Goal: Task Accomplishment & Management: Complete application form

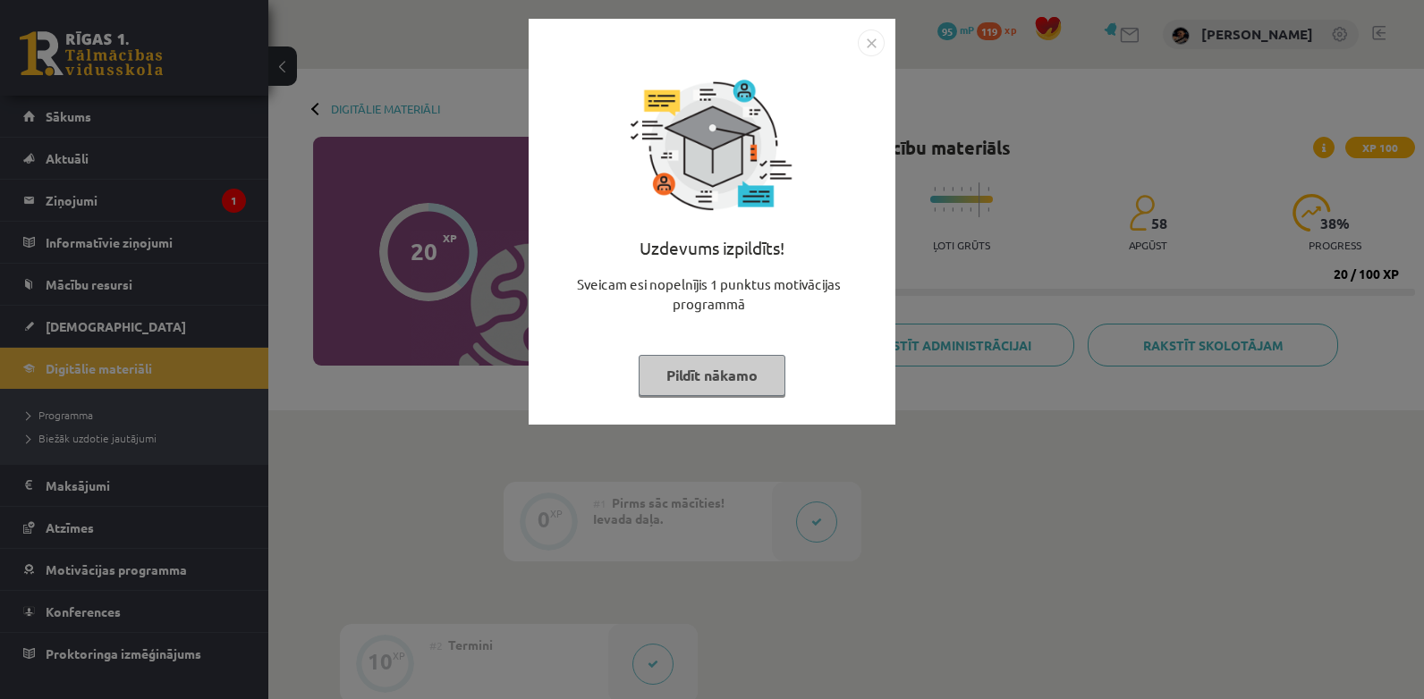
click at [719, 387] on button "Pildīt nākamo" at bounding box center [711, 375] width 147 height 41
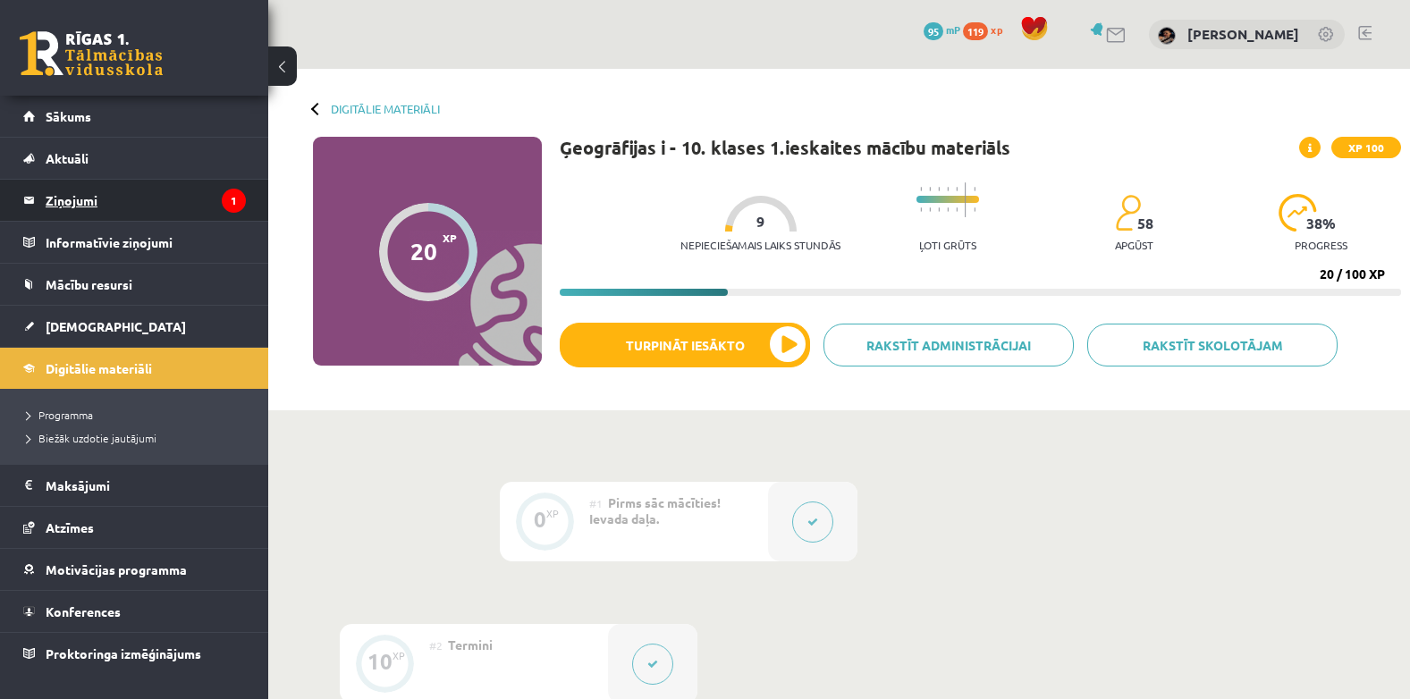
click at [72, 208] on legend "Ziņojumi 1" at bounding box center [146, 200] width 200 height 41
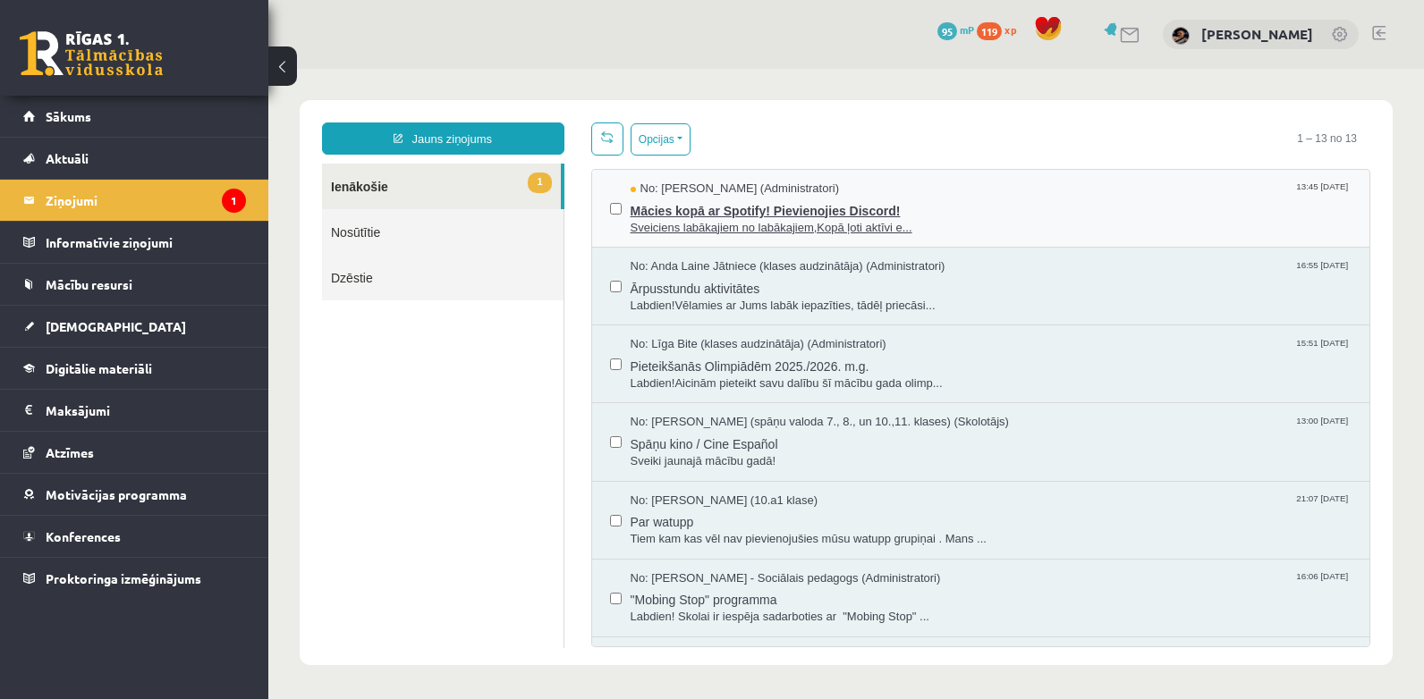
click at [748, 216] on span "Mācies kopā ar Spotify! Pievienojies Discord!" at bounding box center [991, 209] width 722 height 22
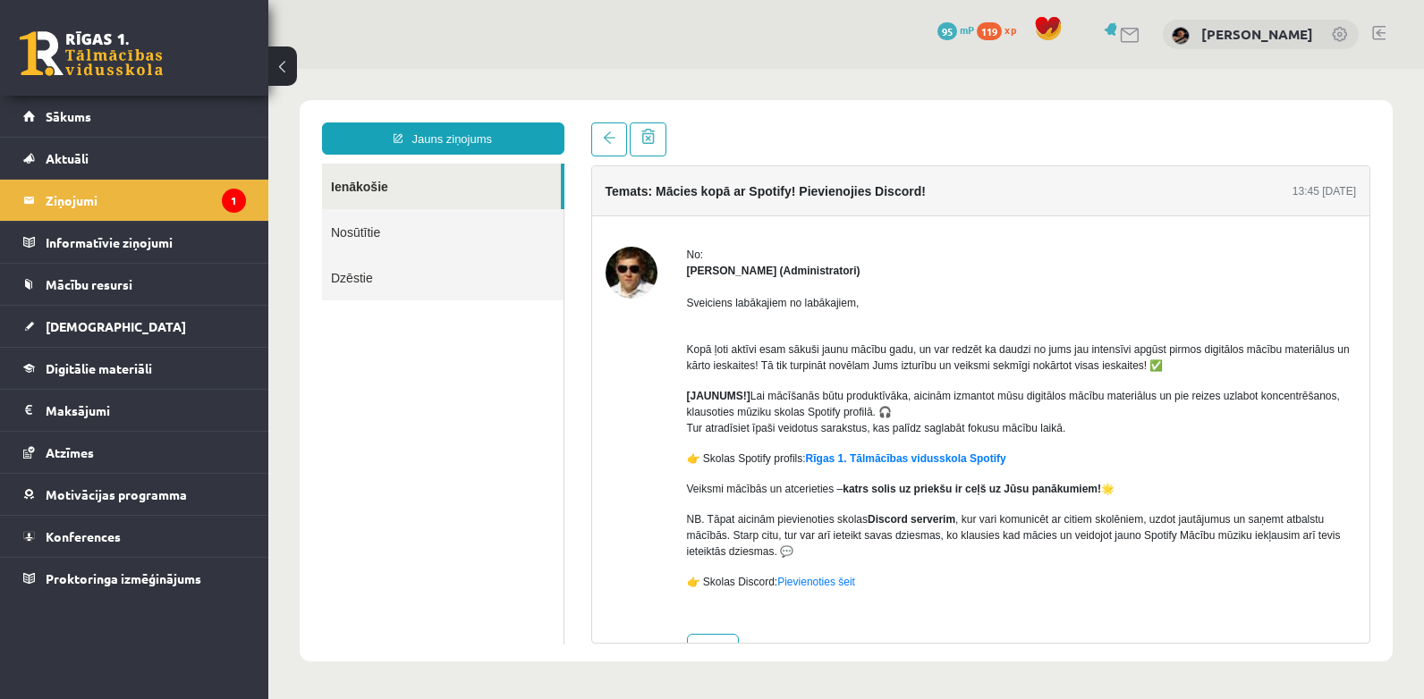
click at [748, 213] on div "Temats: Mācies kopā ar Spotify! Pievienojies Discord! 13:45 12/09/2025" at bounding box center [981, 191] width 778 height 50
click at [621, 128] on link at bounding box center [609, 140] width 36 height 34
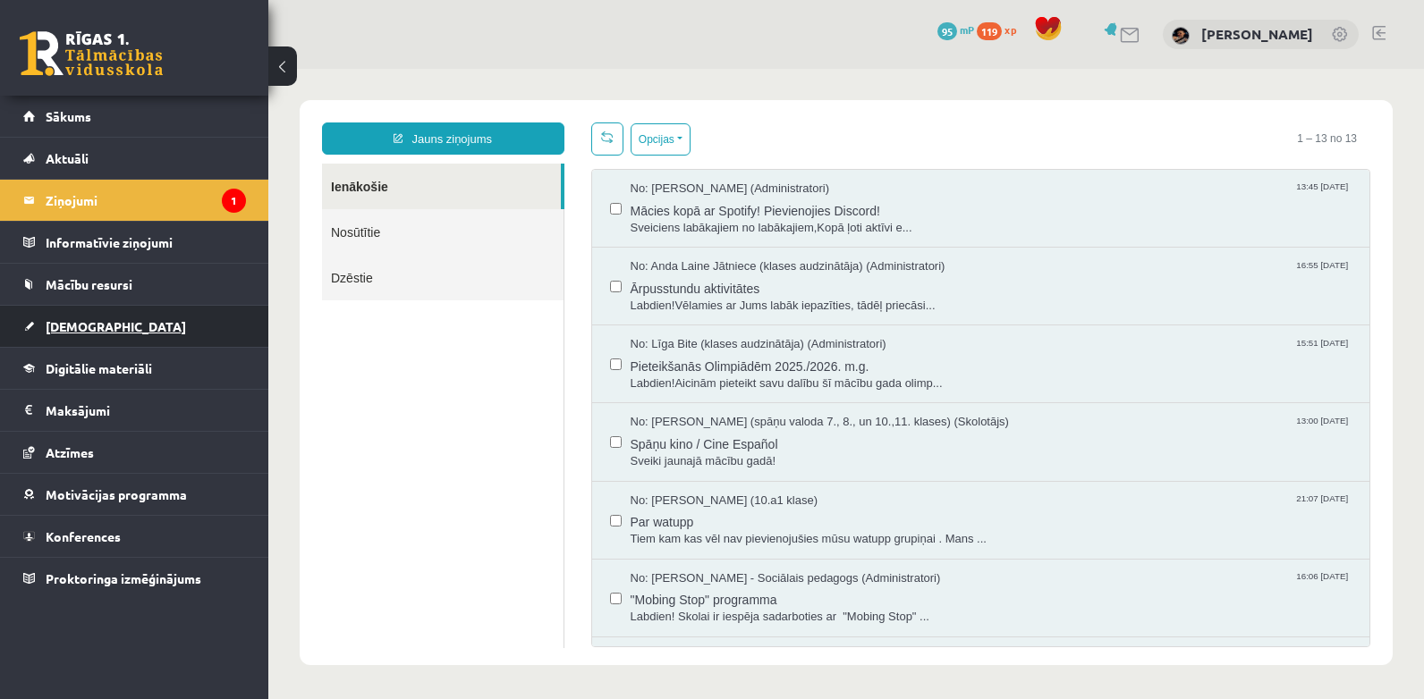
click at [72, 329] on span "[DEMOGRAPHIC_DATA]" at bounding box center [116, 326] width 140 height 16
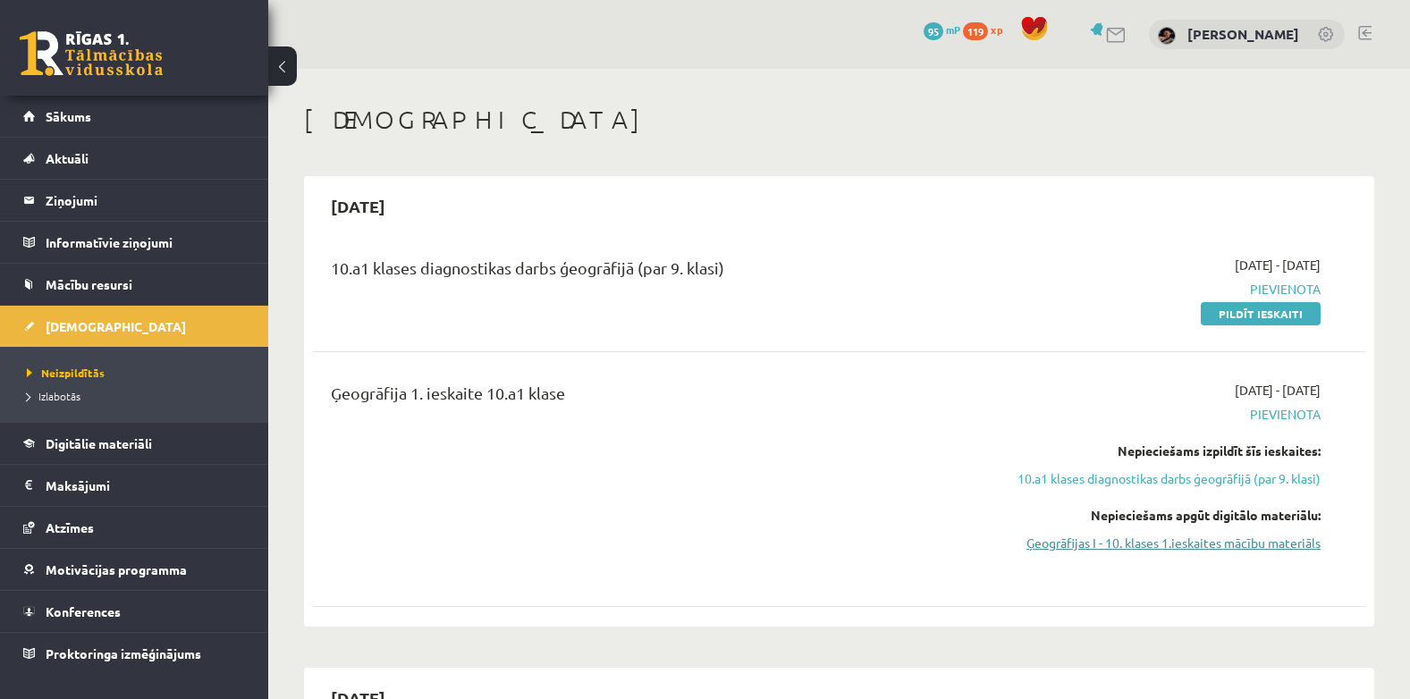
click at [1128, 549] on link "Ģeogrāfijas I - 10. klases 1.ieskaites mācību materiāls" at bounding box center [1165, 543] width 312 height 19
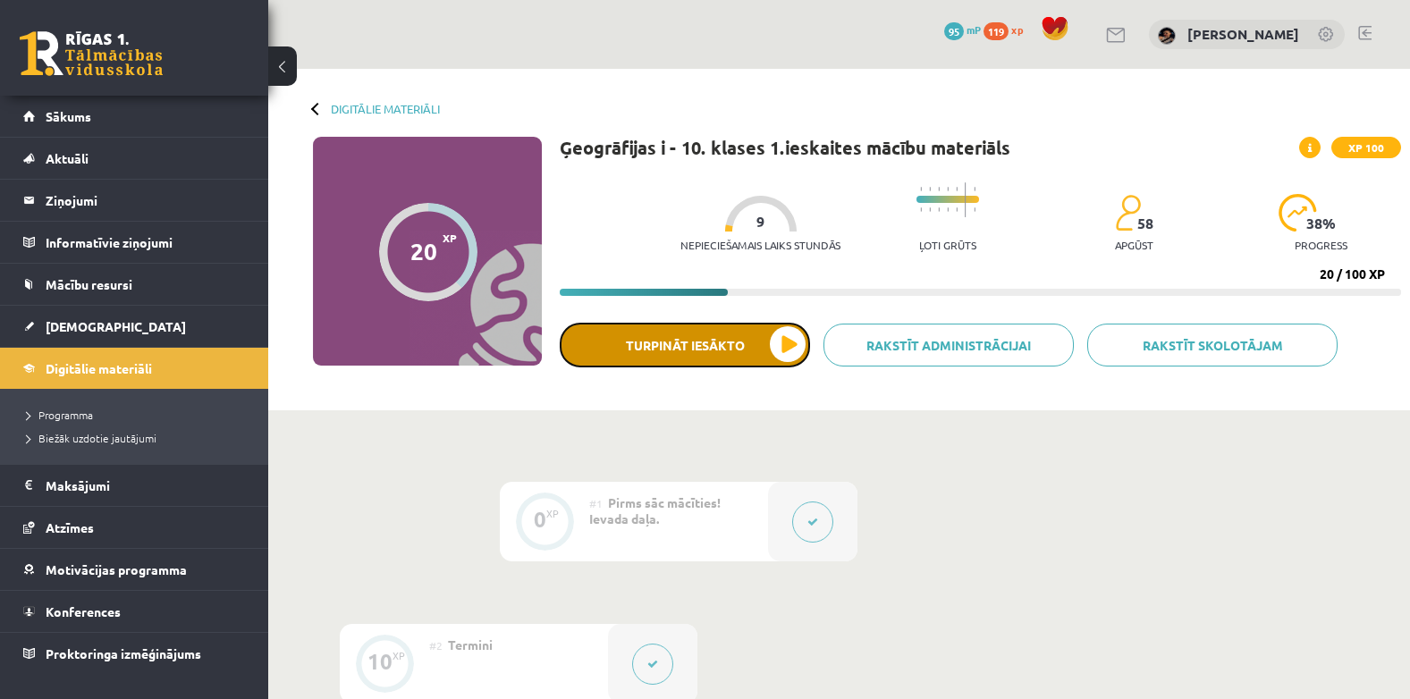
click at [669, 341] on button "Turpināt iesākto" at bounding box center [685, 345] width 250 height 45
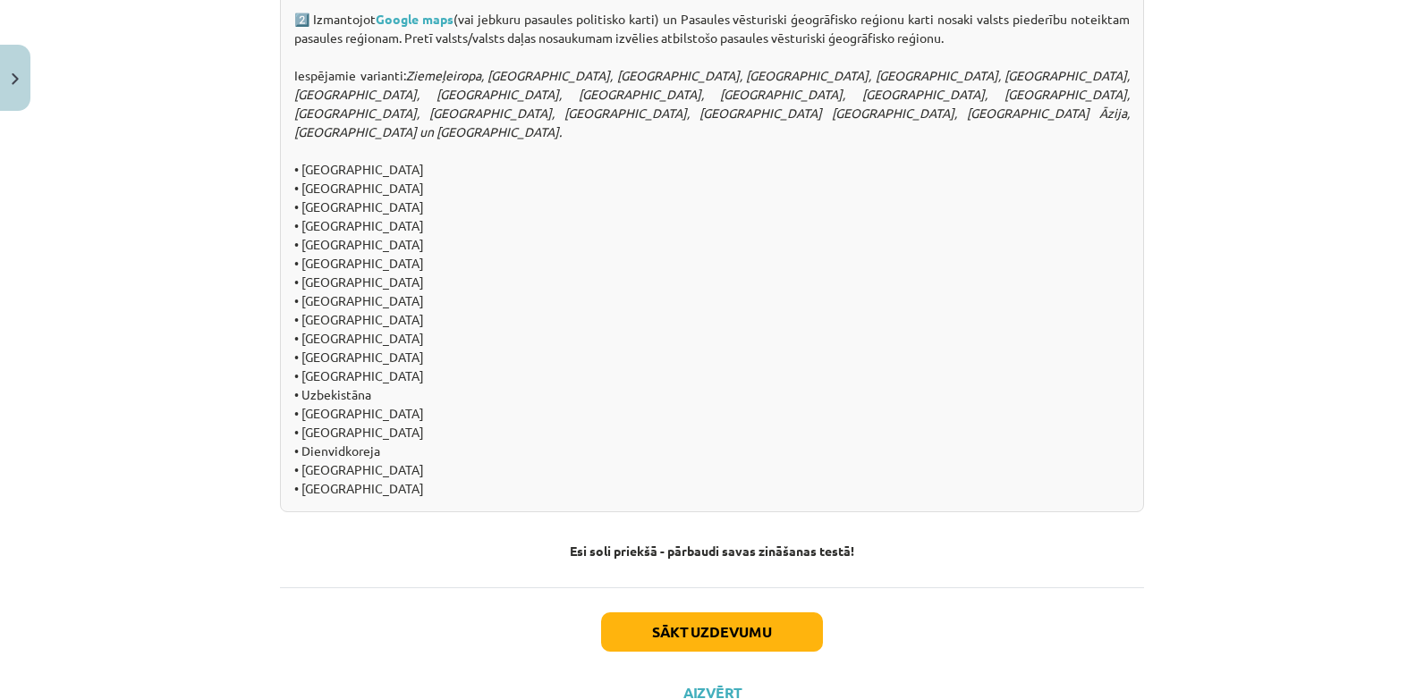
scroll to position [1898, 0]
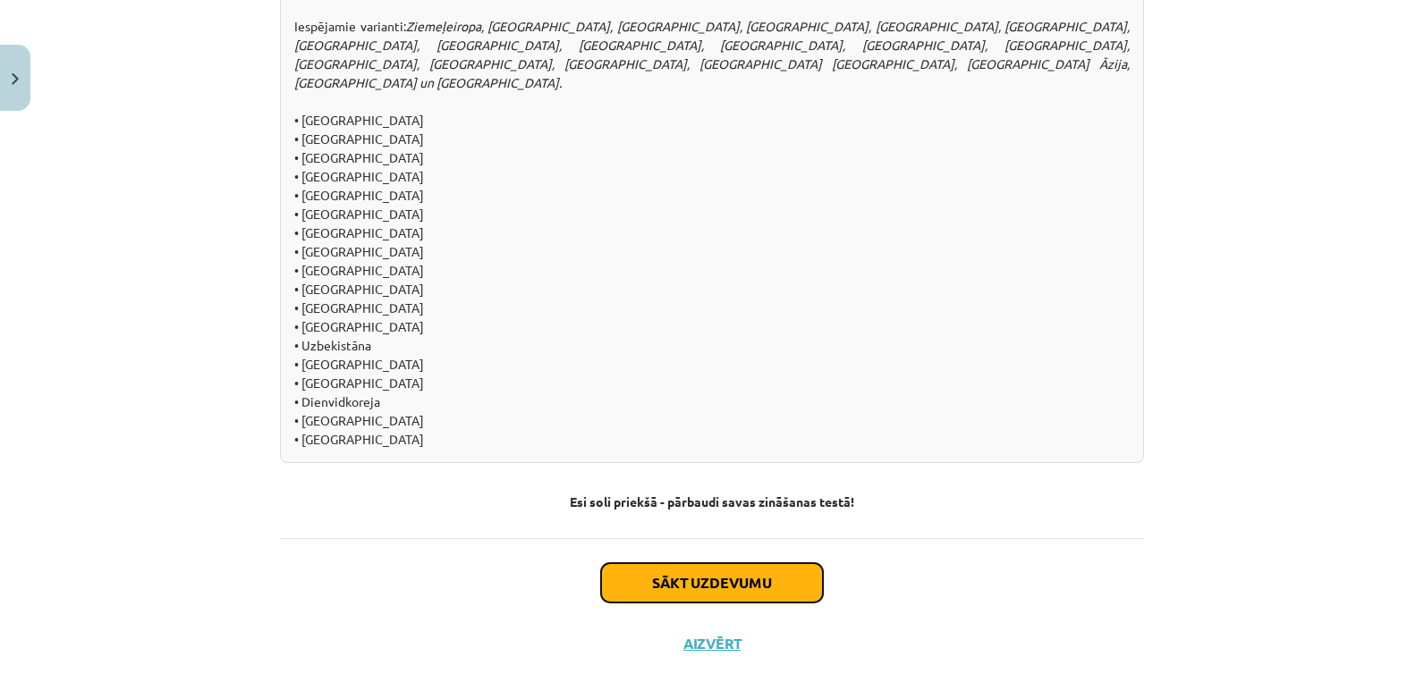
click at [703, 569] on button "Sākt uzdevumu" at bounding box center [712, 582] width 222 height 39
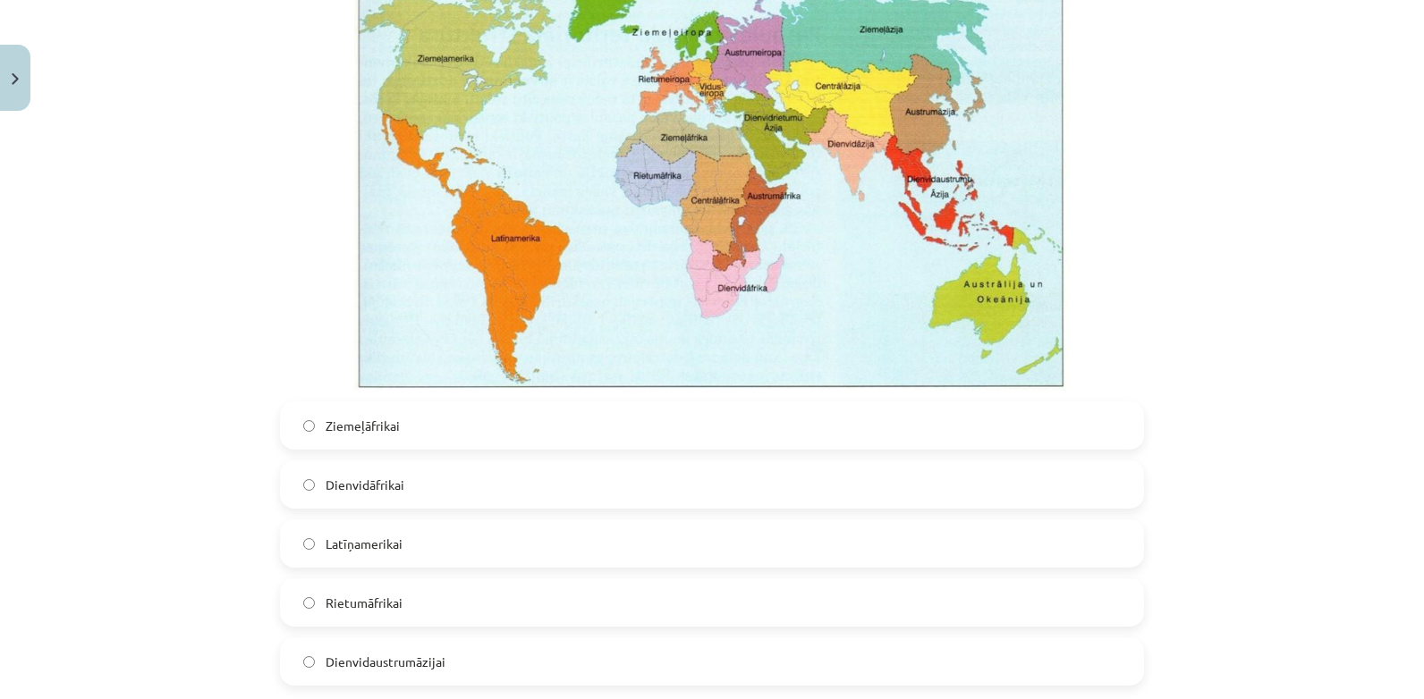
scroll to position [456, 0]
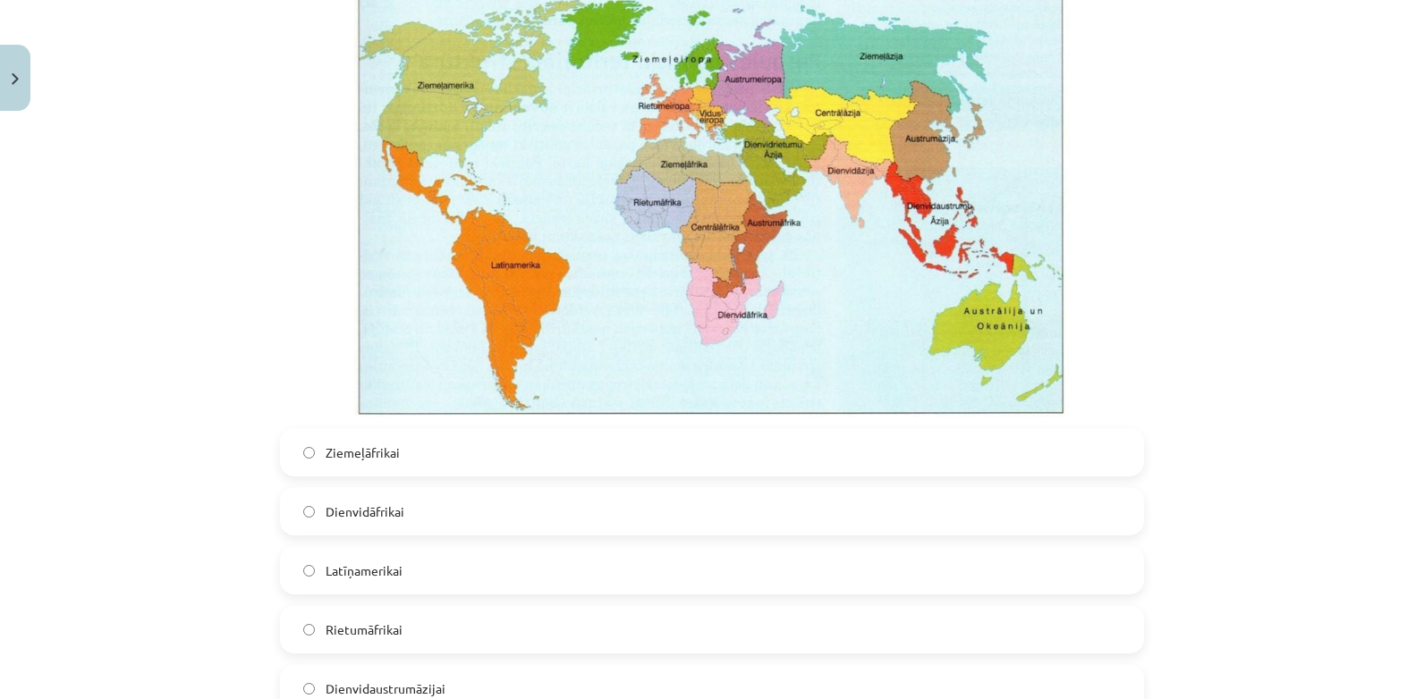
click at [717, 498] on label "Dienvidāfrikai" at bounding box center [712, 511] width 860 height 45
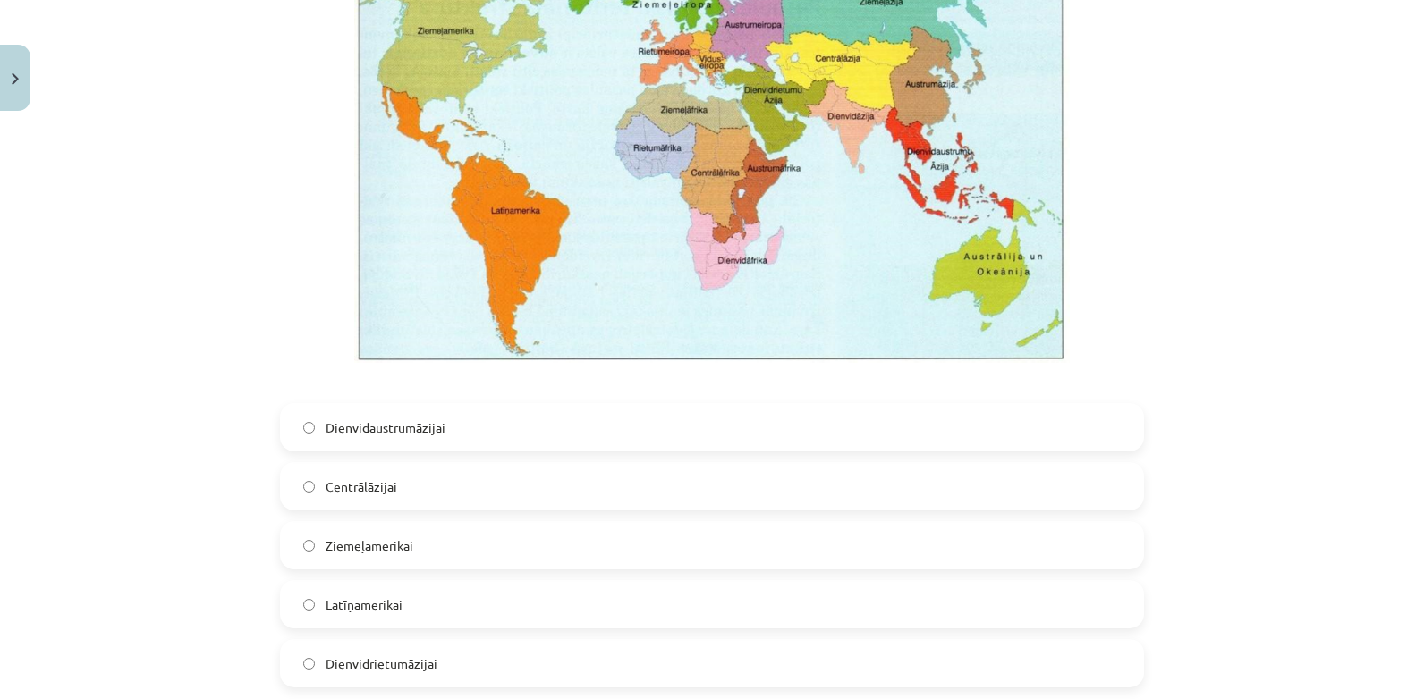
scroll to position [1386, 0]
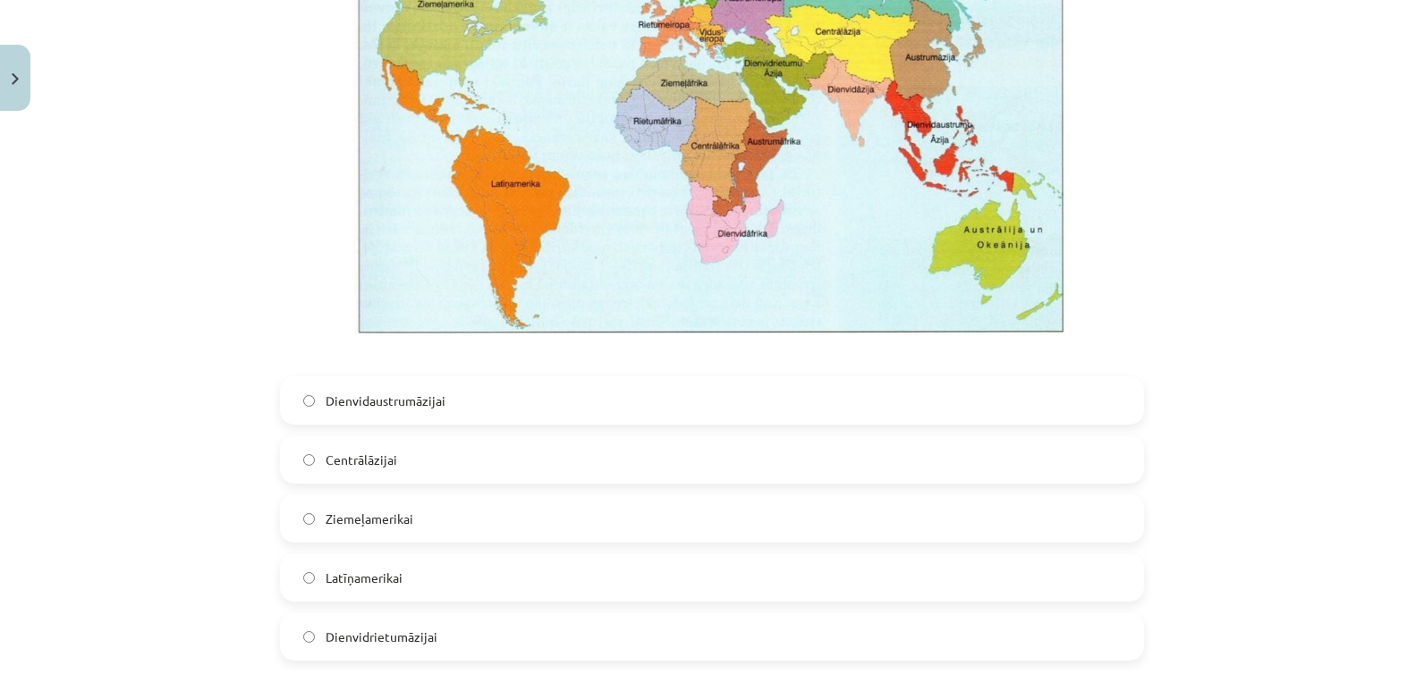
click at [816, 622] on label "Dienvidrietumāzijai" at bounding box center [712, 636] width 860 height 45
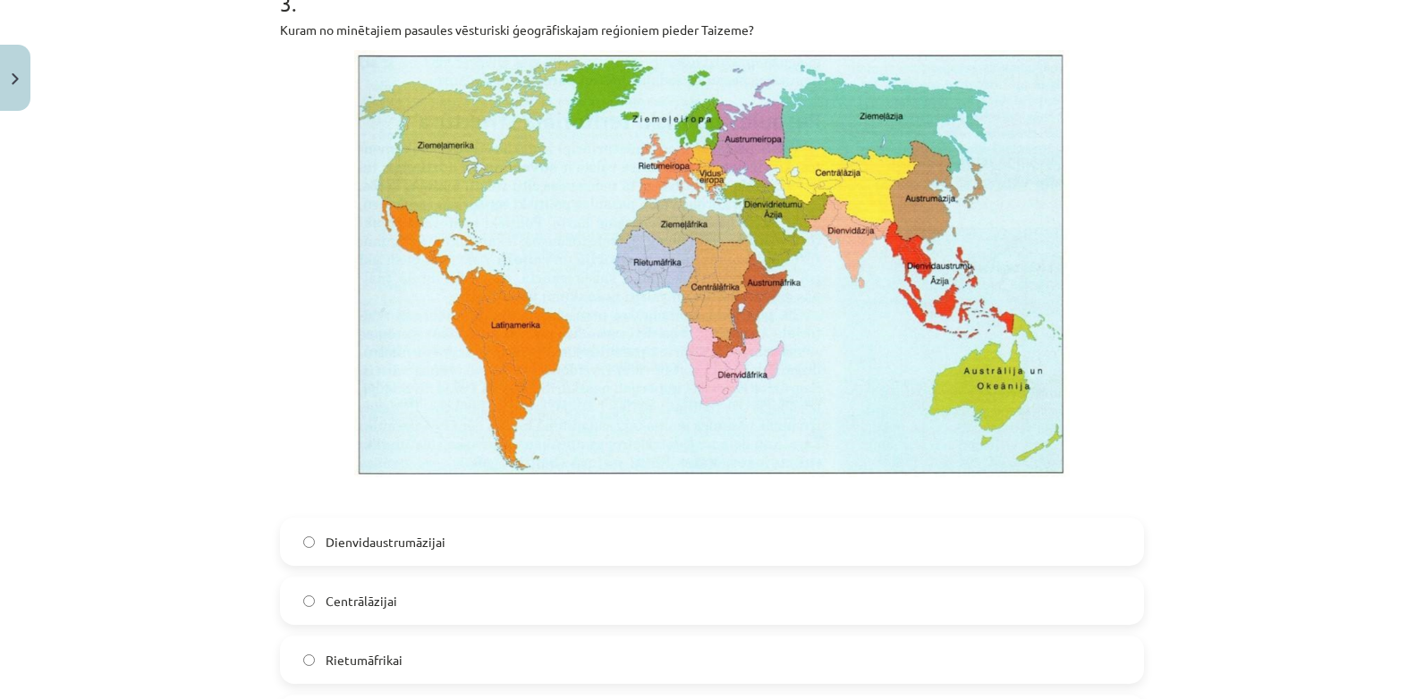
scroll to position [2130, 0]
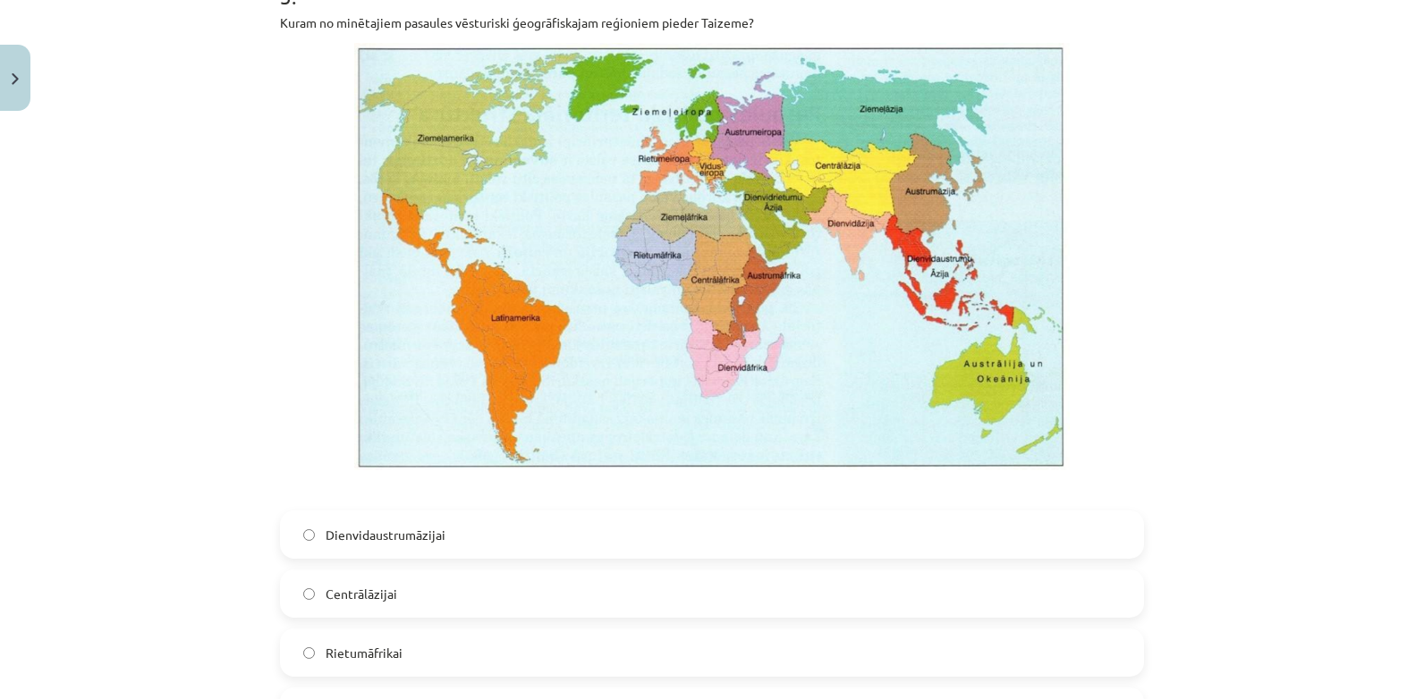
click at [1001, 538] on label "Dienvidaustrumāzijai" at bounding box center [712, 534] width 860 height 45
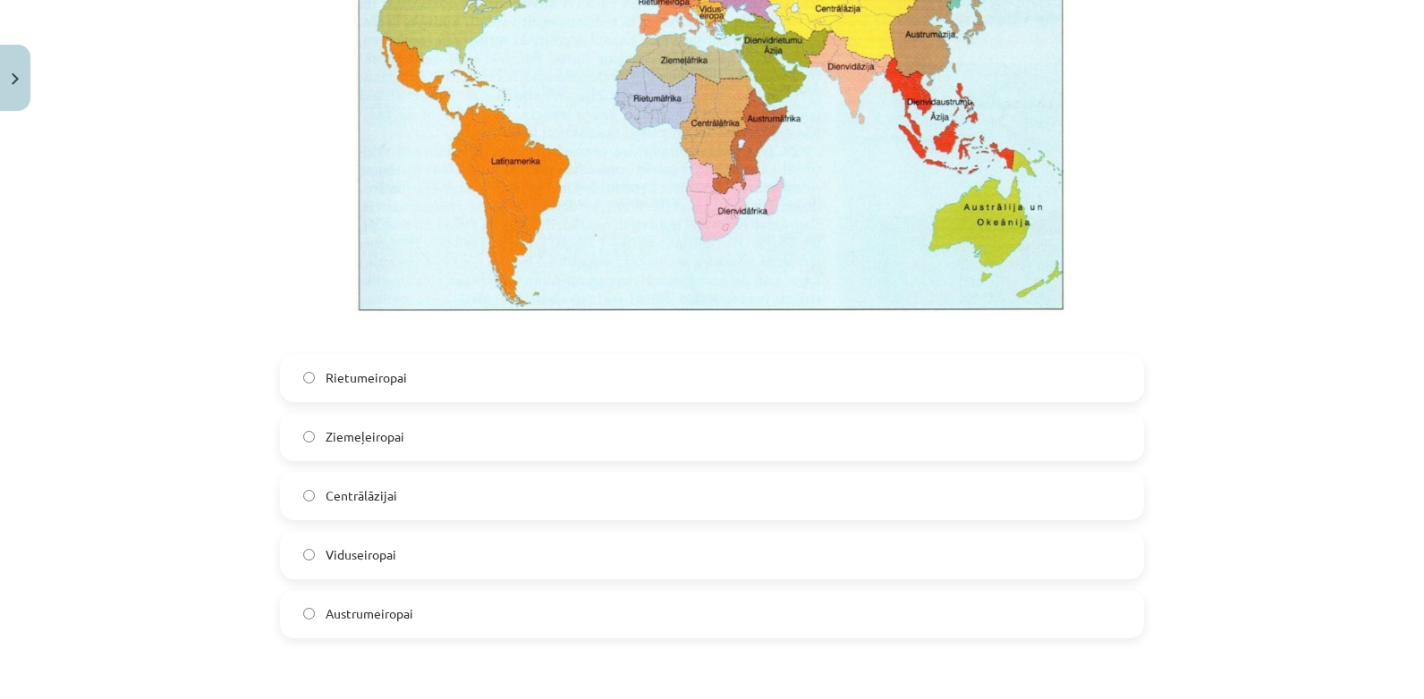
scroll to position [3179, 0]
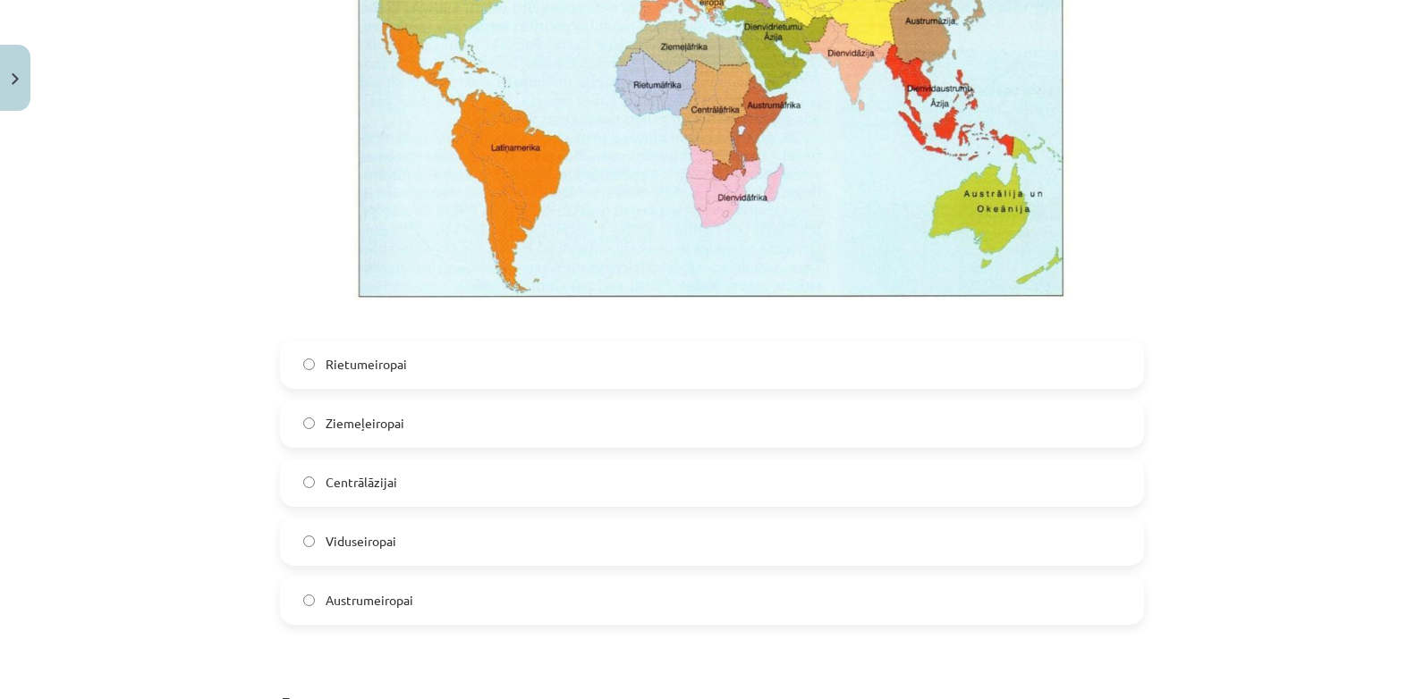
click at [1080, 518] on div "Viduseiropai" at bounding box center [712, 542] width 864 height 48
click at [1072, 535] on label "Viduseiropai" at bounding box center [712, 542] width 860 height 45
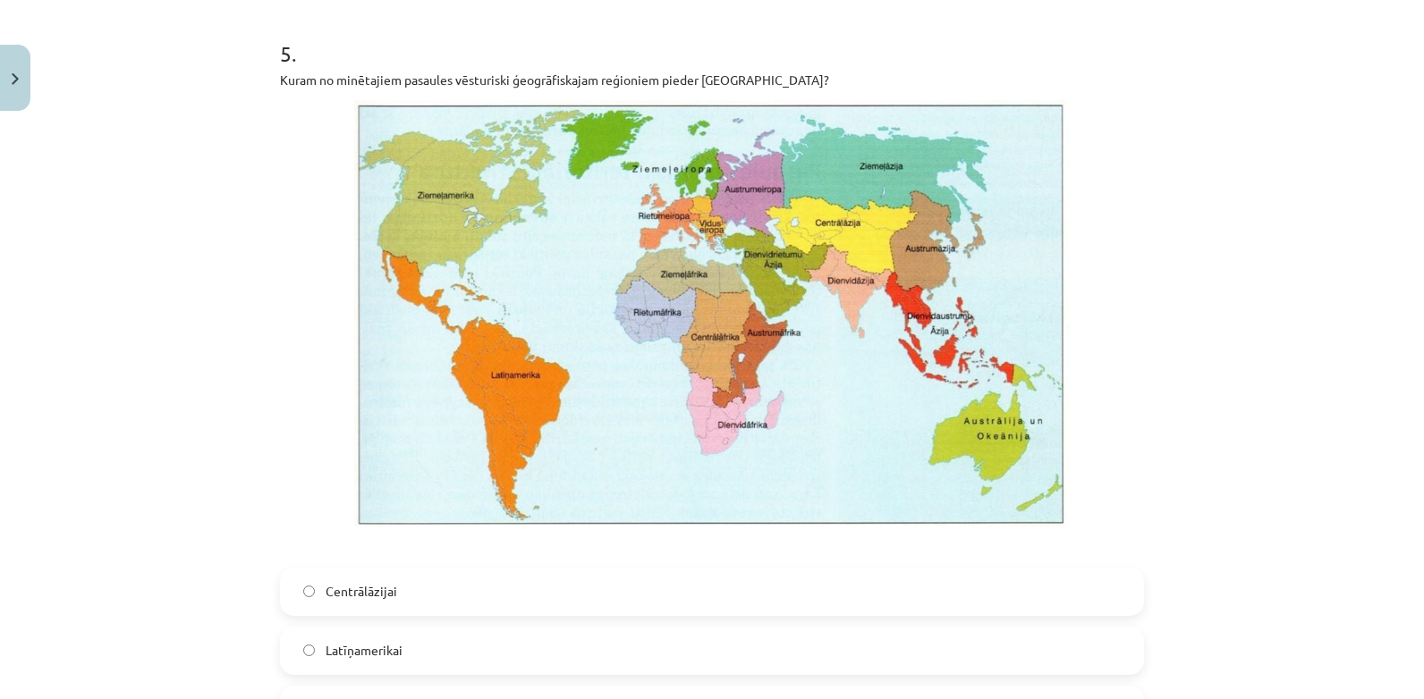
scroll to position [3836, 0]
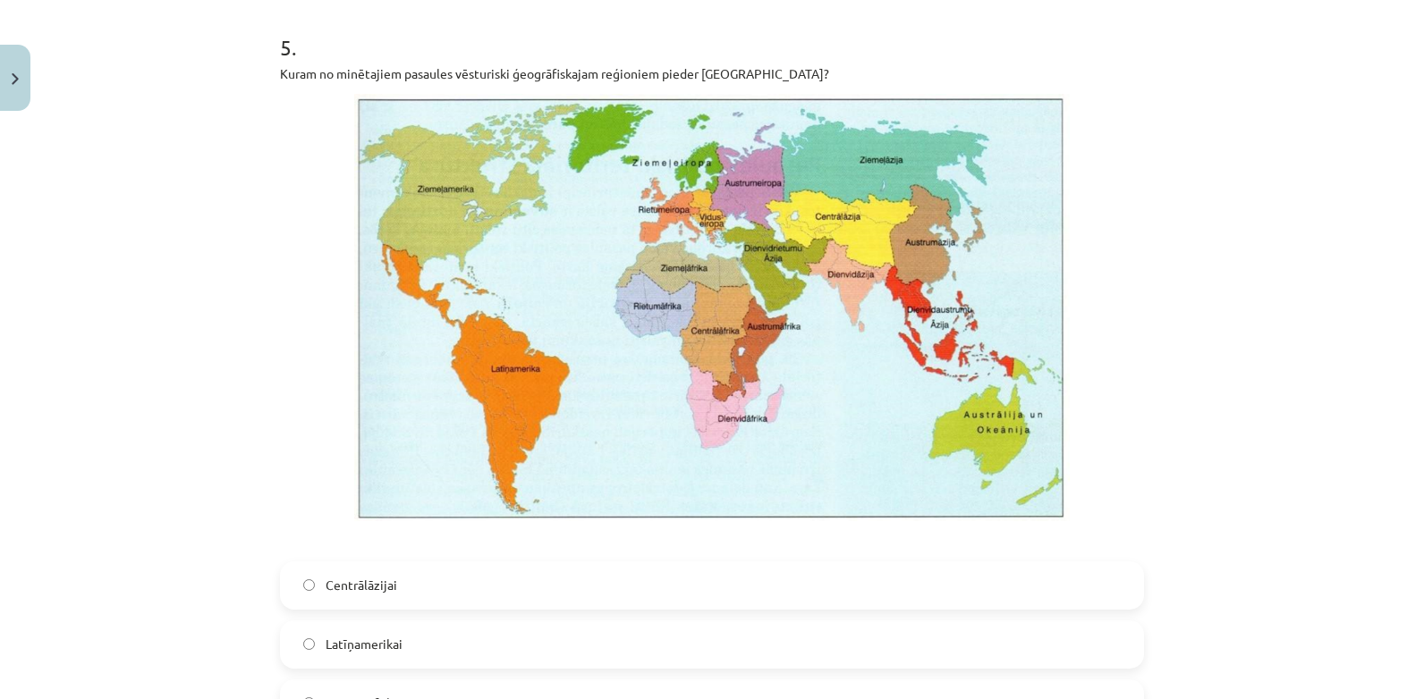
click at [901, 646] on label "Latīņamerikai" at bounding box center [712, 644] width 860 height 45
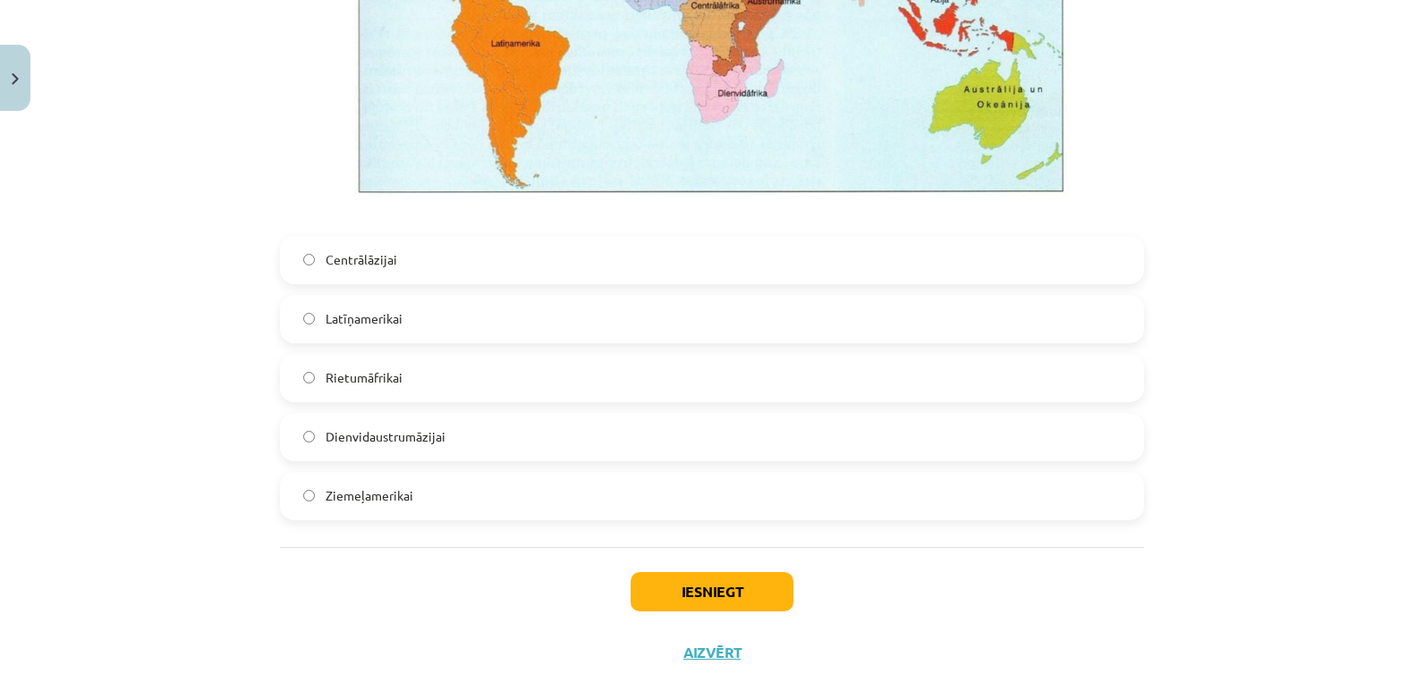
scroll to position [4190, 0]
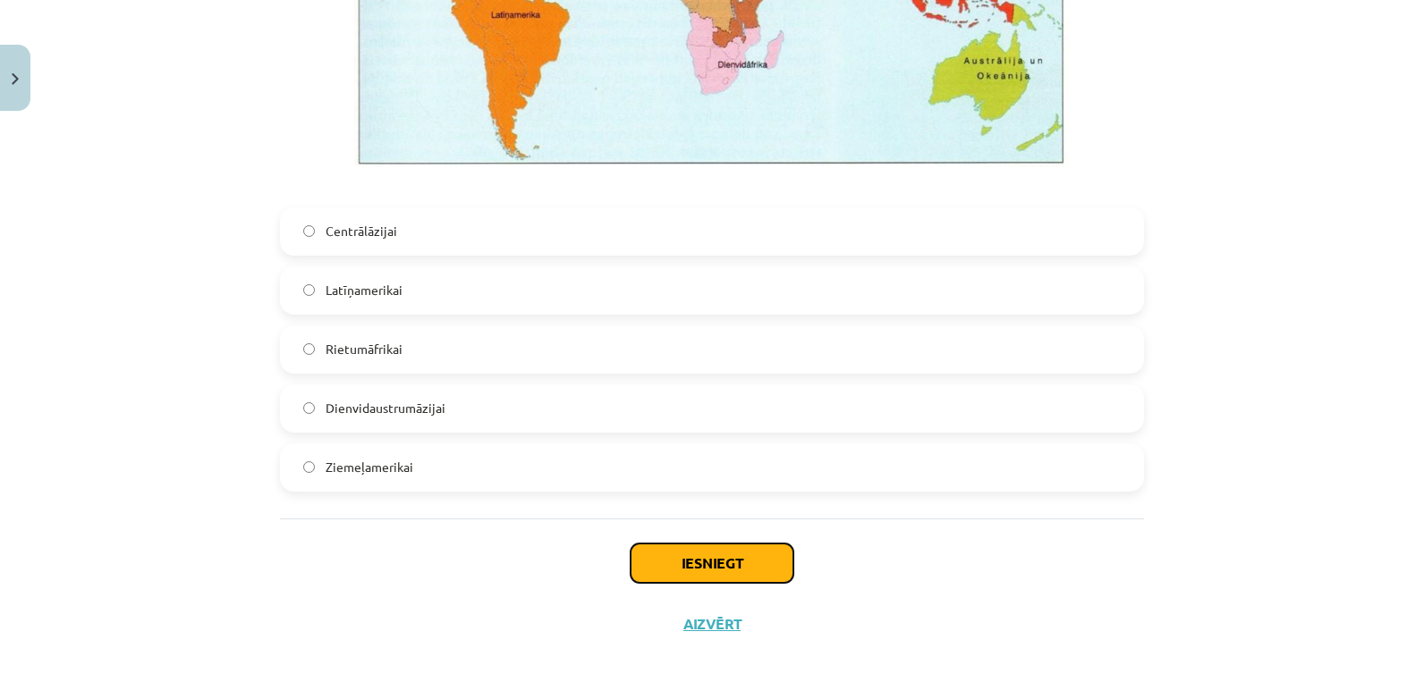
click at [757, 568] on button "Iesniegt" at bounding box center [711, 563] width 163 height 39
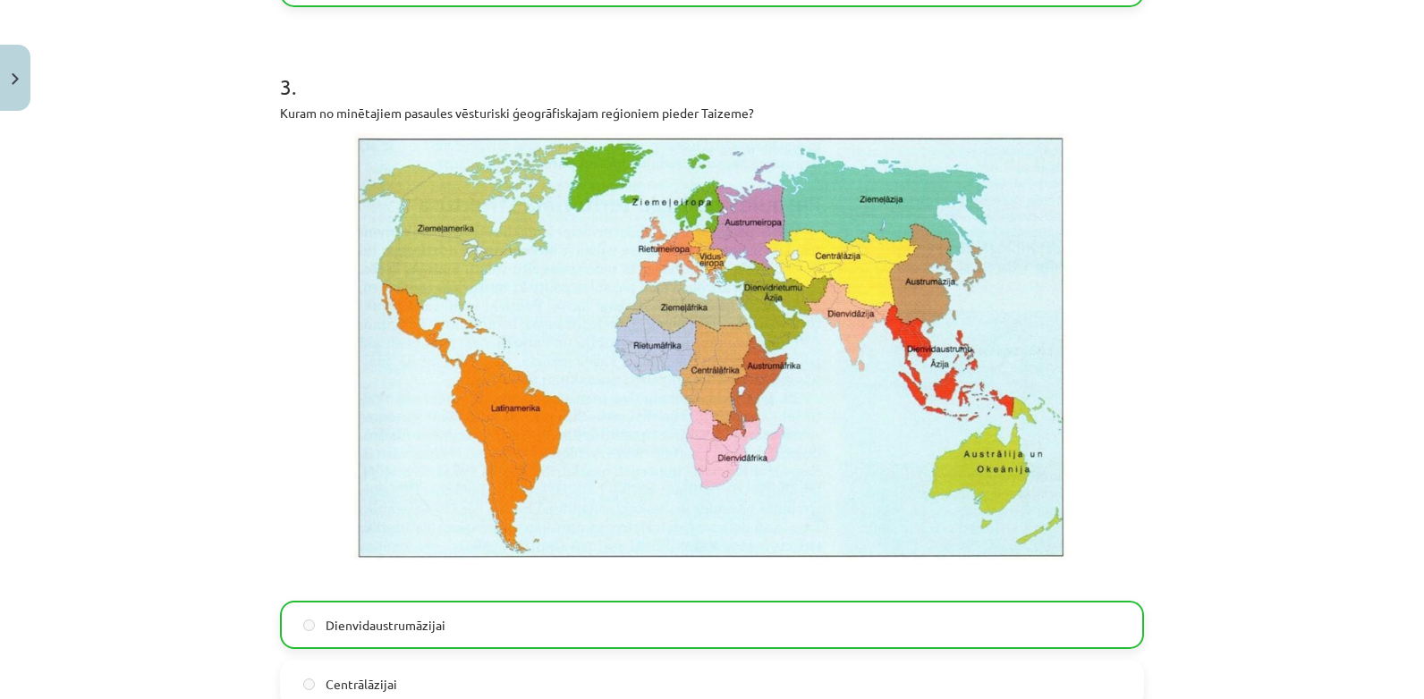
scroll to position [4247, 0]
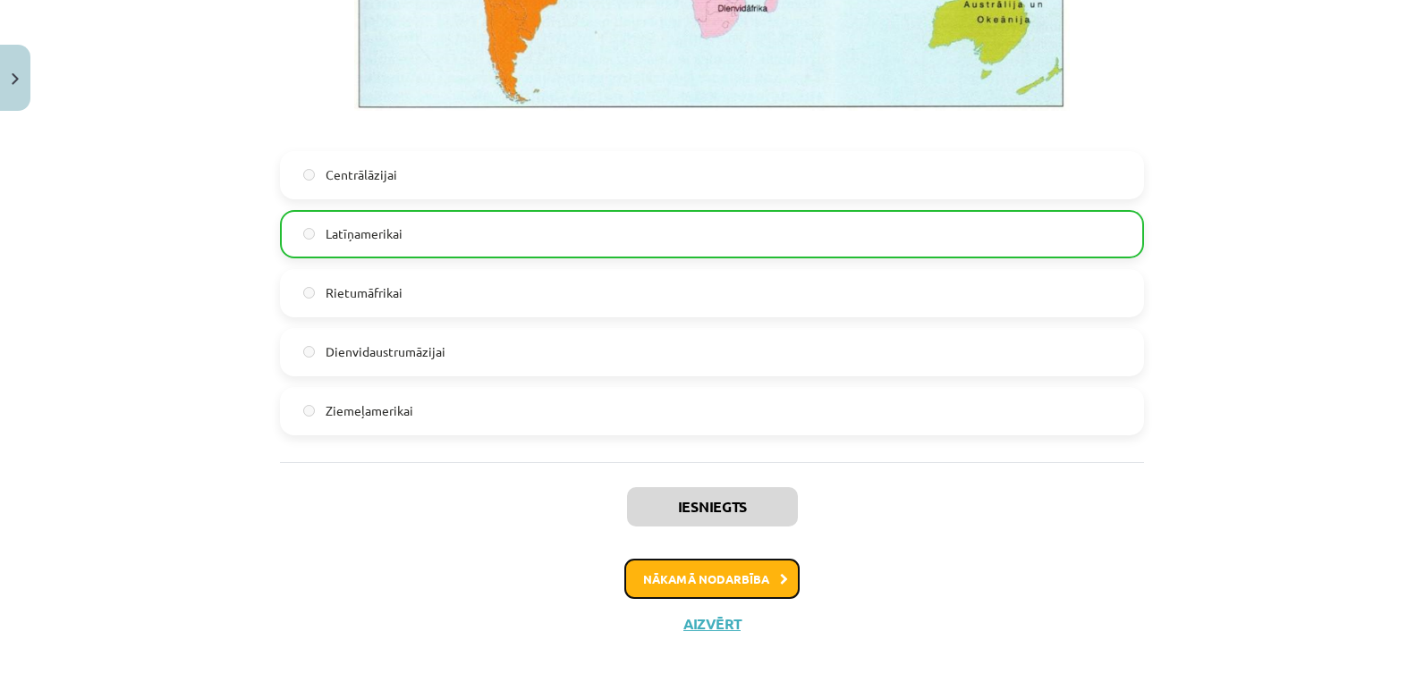
click at [766, 578] on button "Nākamā nodarbība" at bounding box center [711, 579] width 175 height 41
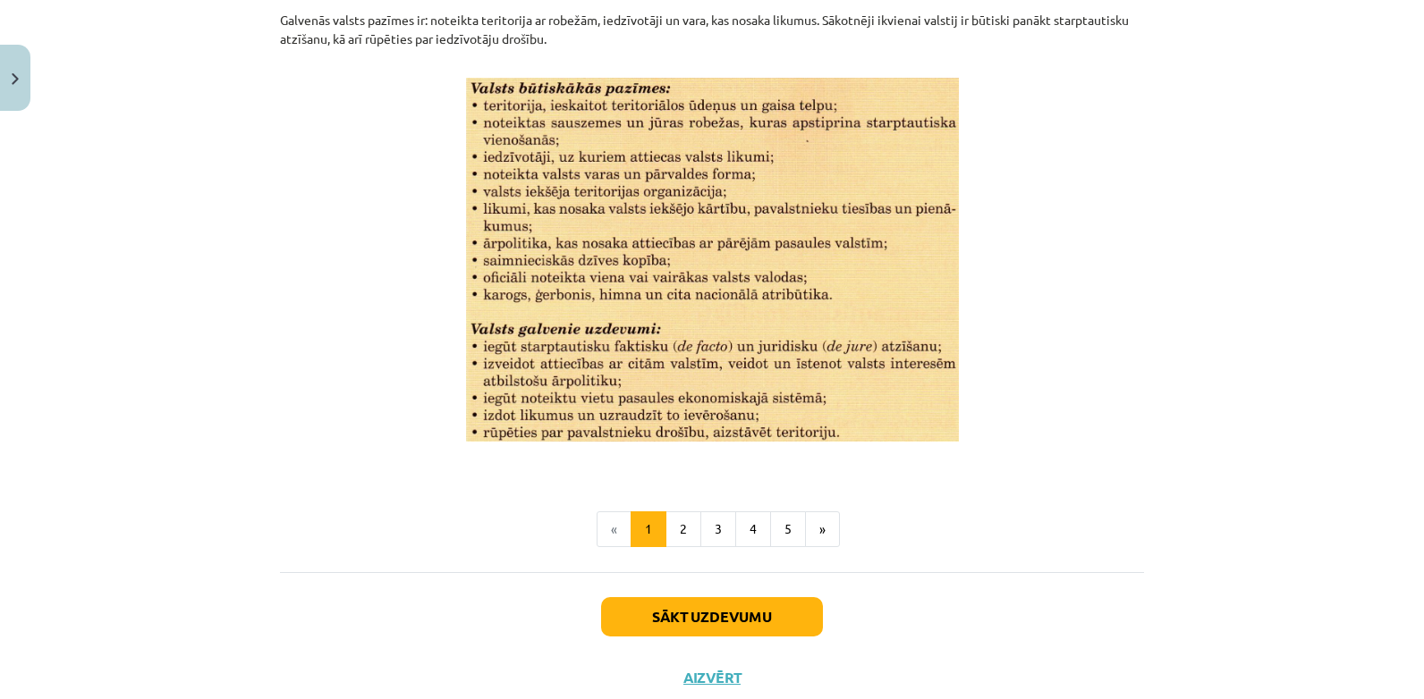
scroll to position [2305, 0]
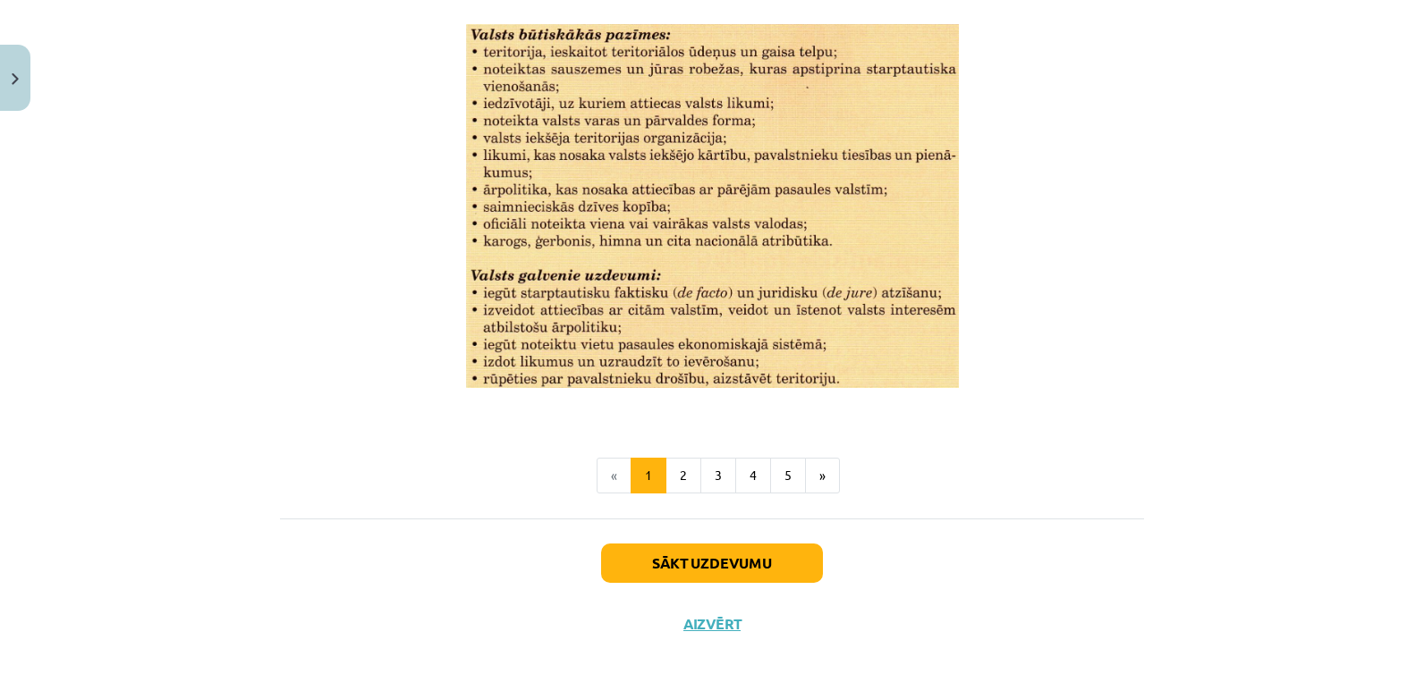
click at [767, 538] on div "Sākt uzdevumu Aizvērt" at bounding box center [712, 581] width 864 height 125
click at [763, 569] on button "Sākt uzdevumu" at bounding box center [712, 563] width 222 height 39
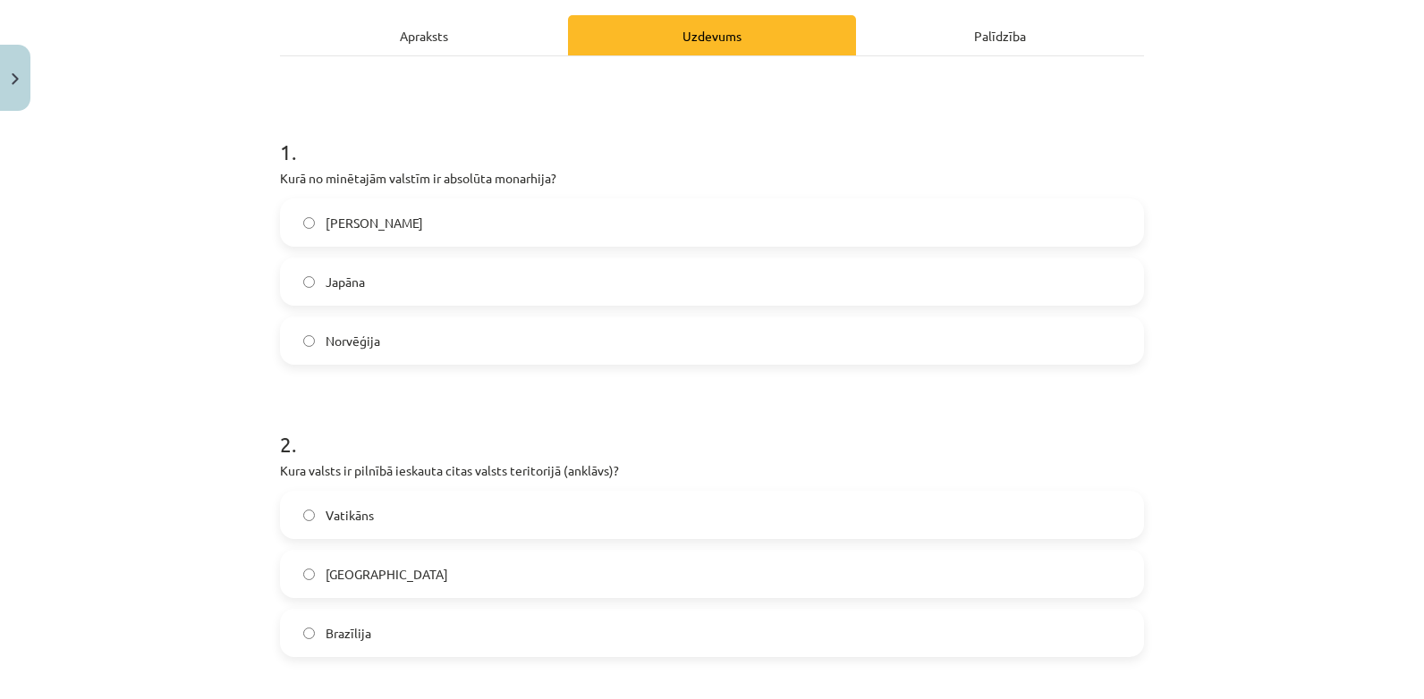
scroll to position [261, 0]
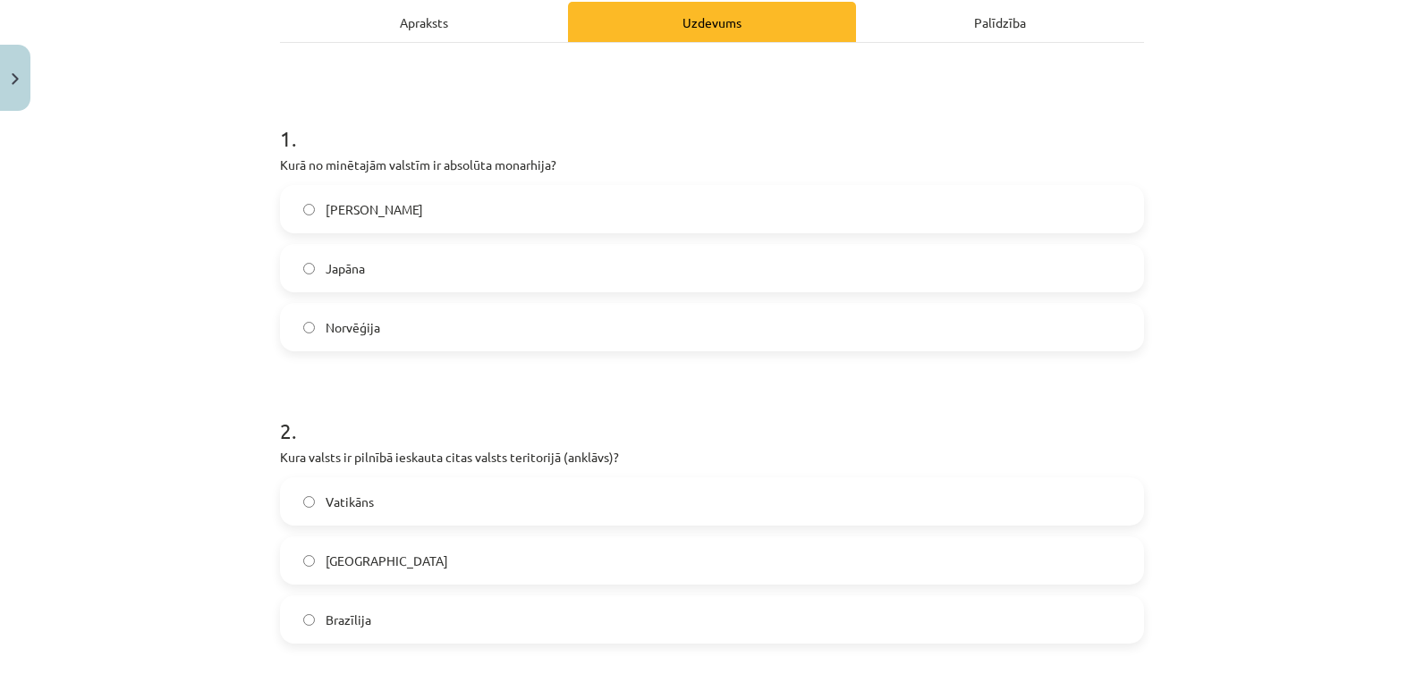
click at [1082, 210] on label "[PERSON_NAME]" at bounding box center [712, 209] width 860 height 45
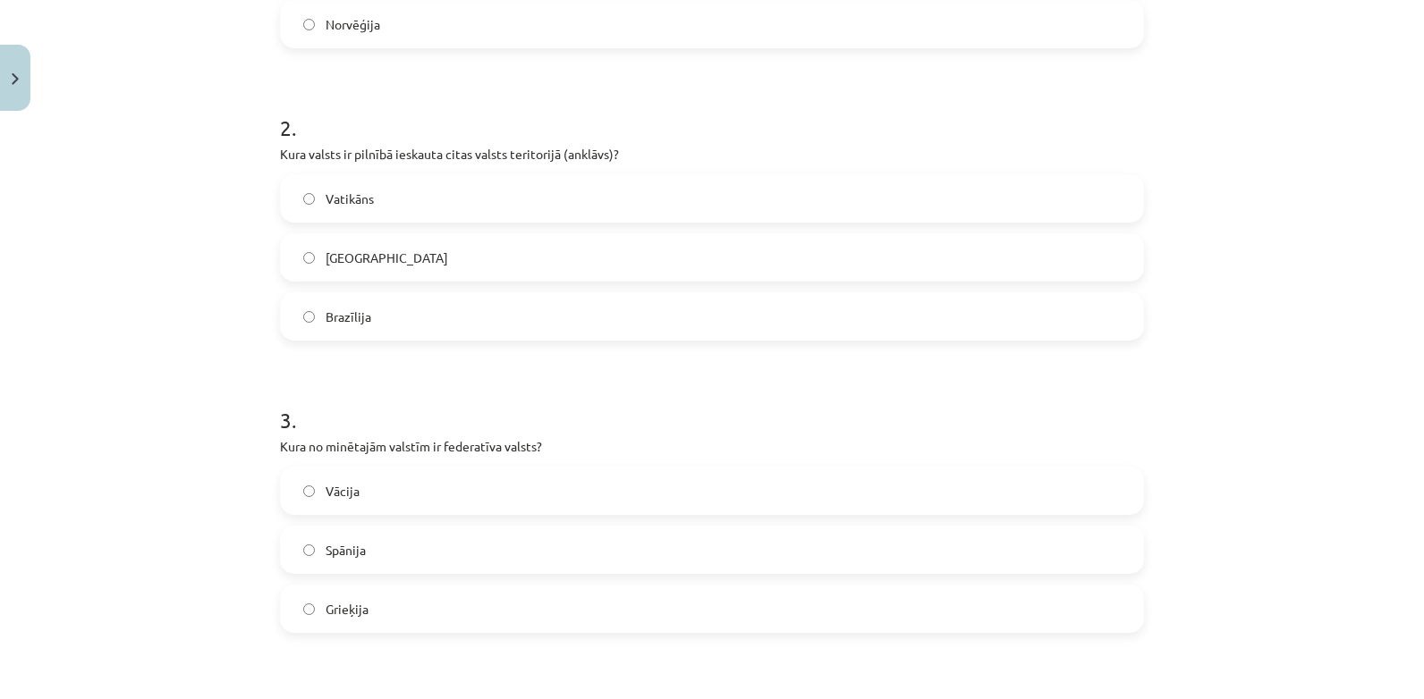
scroll to position [648, 0]
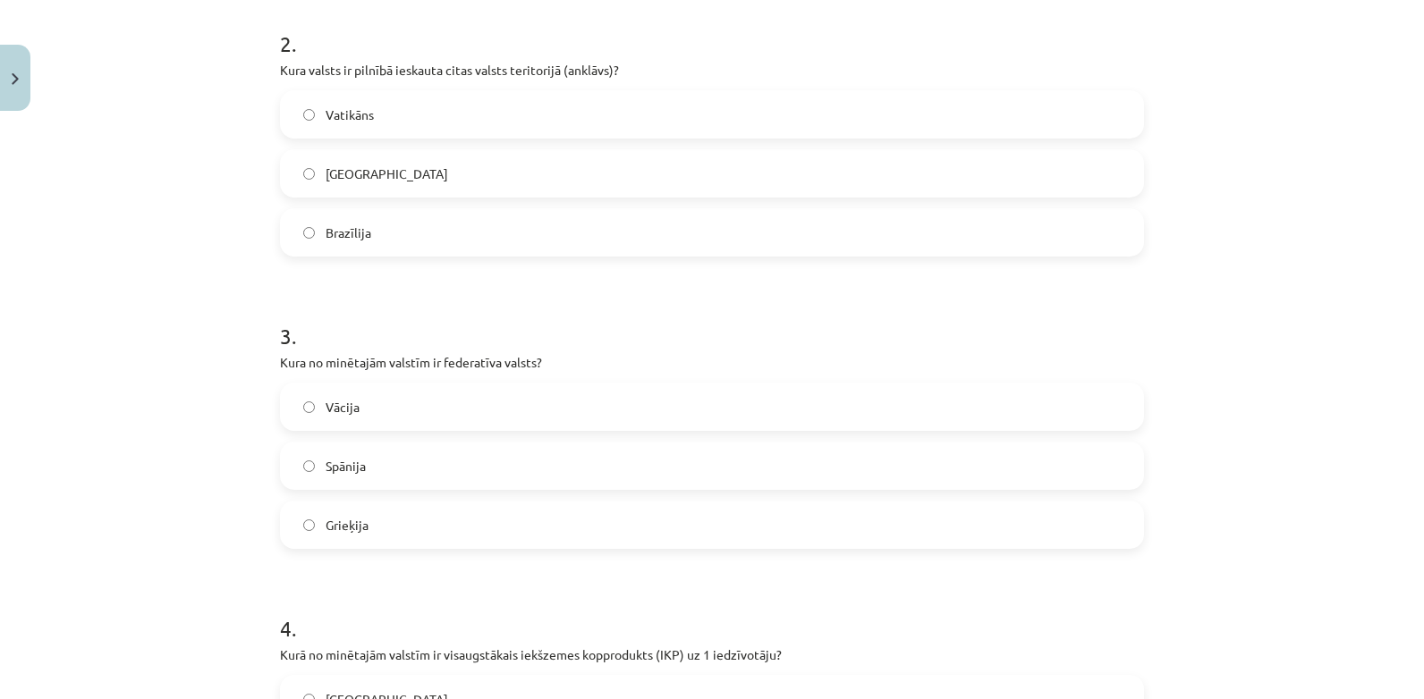
click at [1084, 128] on label "Vatikāns" at bounding box center [712, 114] width 860 height 45
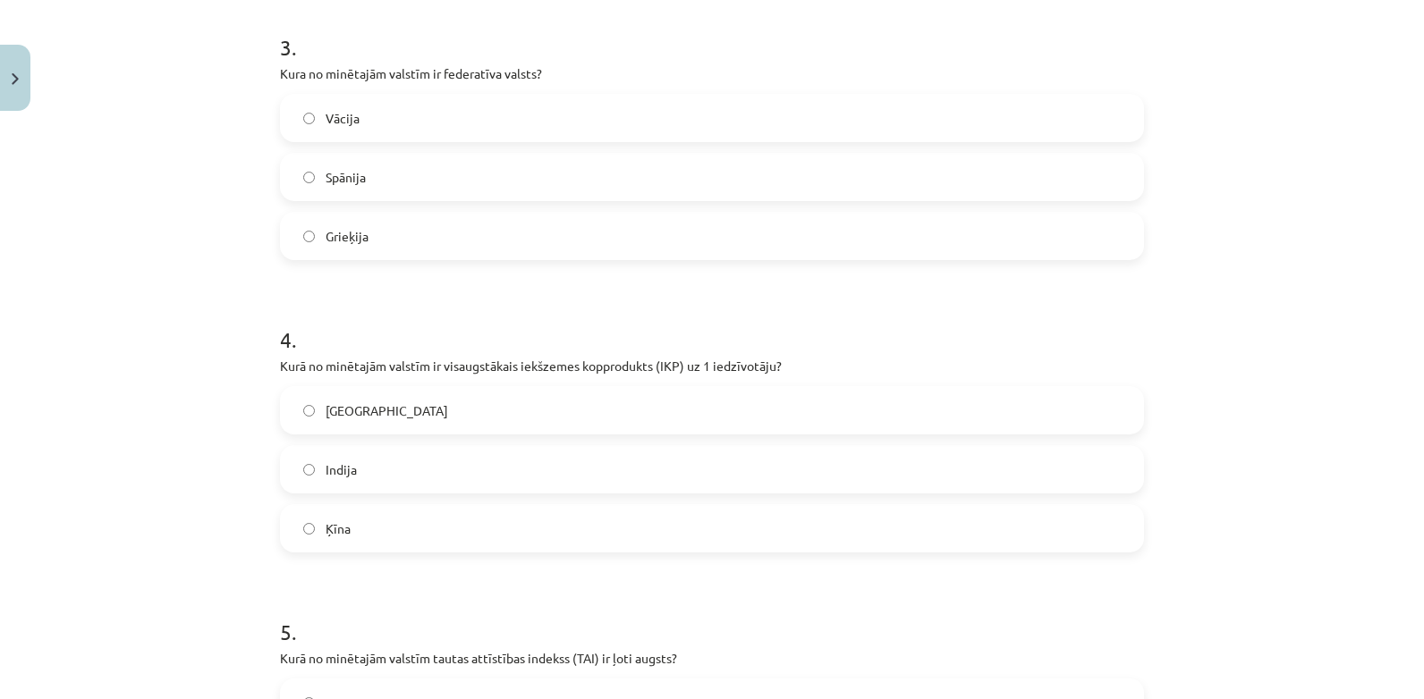
scroll to position [940, 0]
click at [1090, 117] on label "Vācija" at bounding box center [712, 115] width 860 height 45
click at [994, 406] on label "[GEOGRAPHIC_DATA]" at bounding box center [712, 407] width 860 height 45
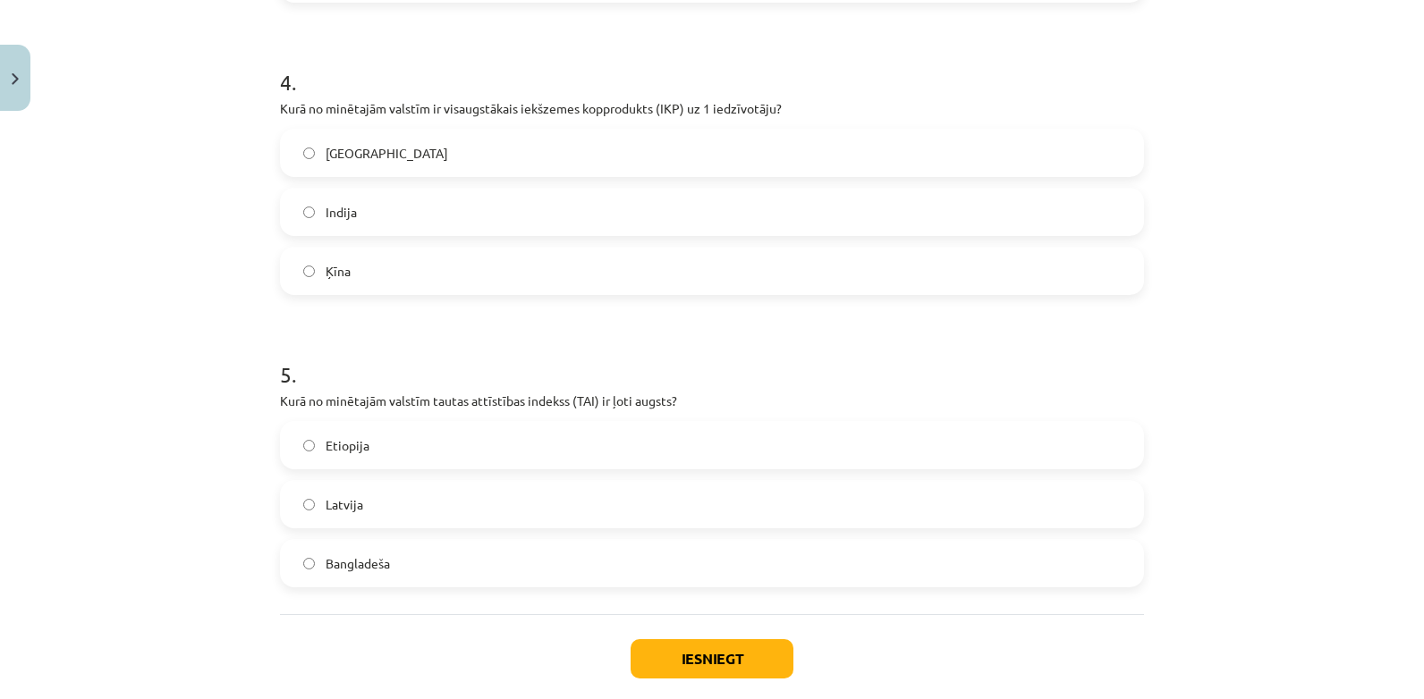
scroll to position [1290, 0]
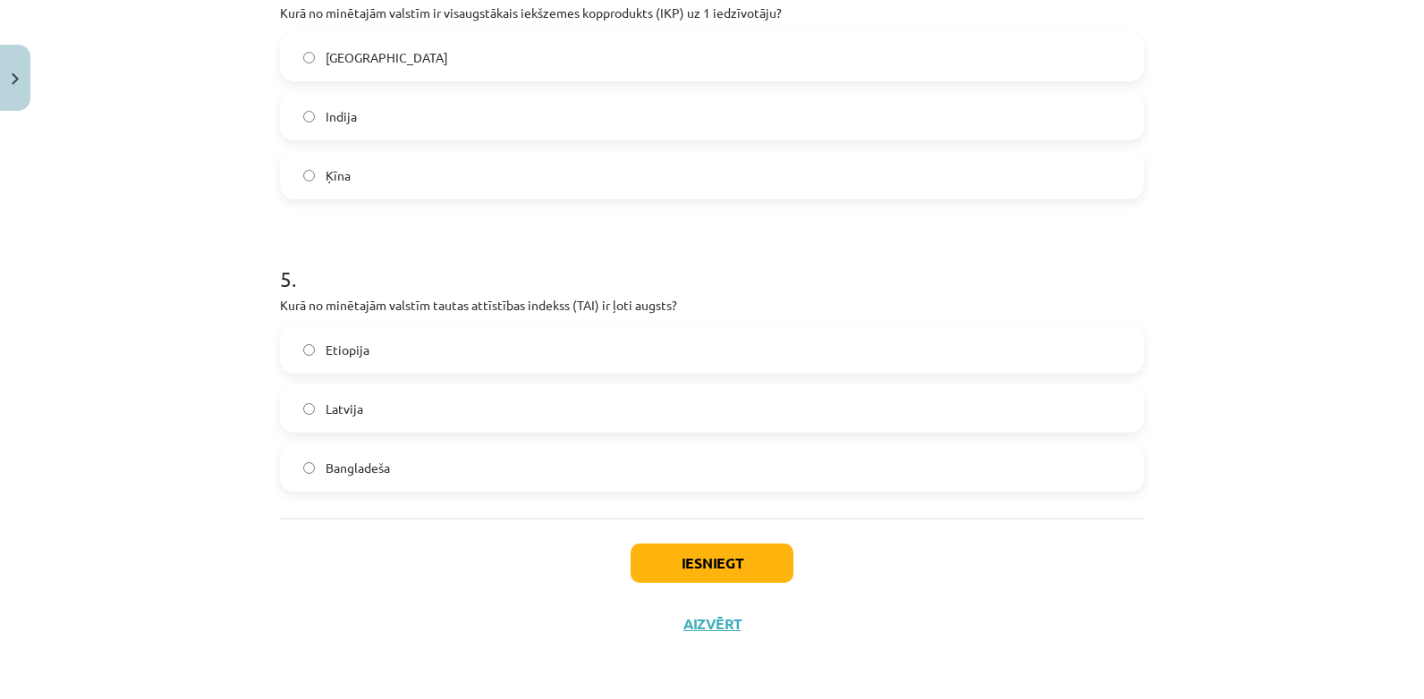
click at [1056, 402] on label "Latvija" at bounding box center [712, 408] width 860 height 45
click at [744, 565] on button "Iesniegt" at bounding box center [711, 563] width 163 height 39
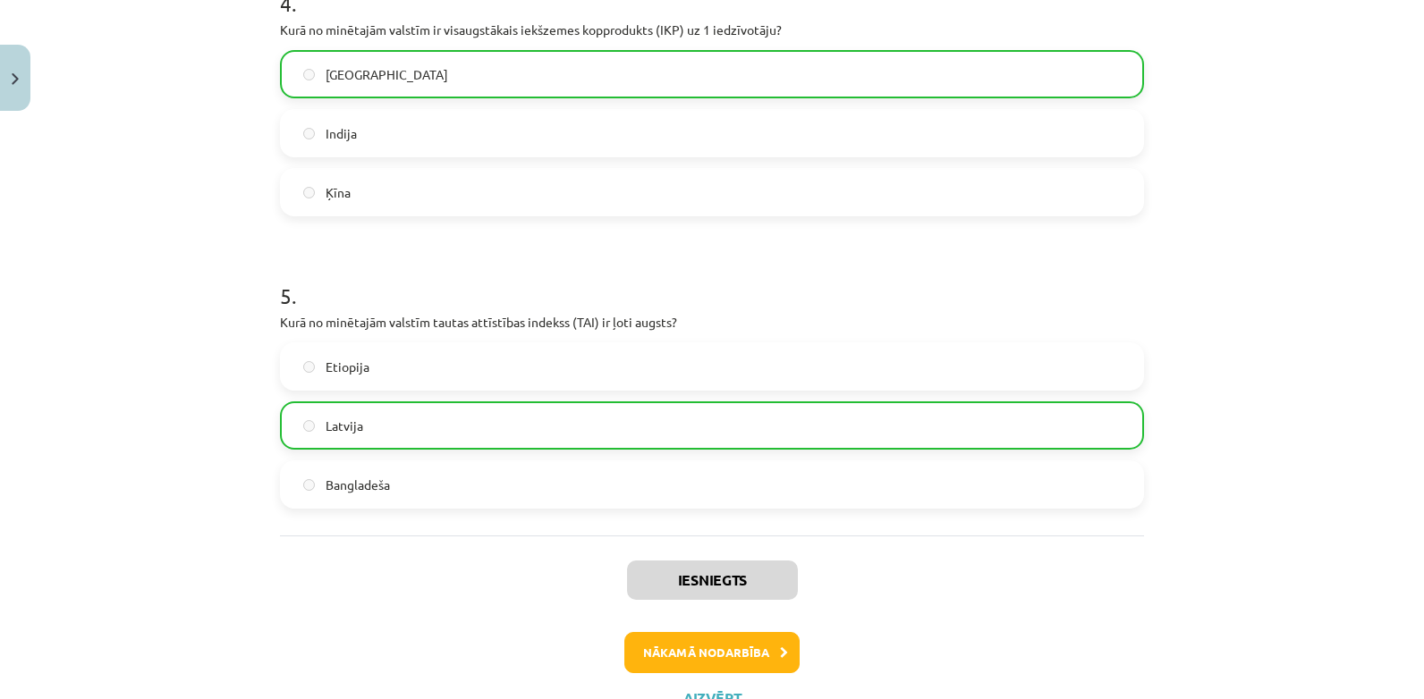
scroll to position [1348, 0]
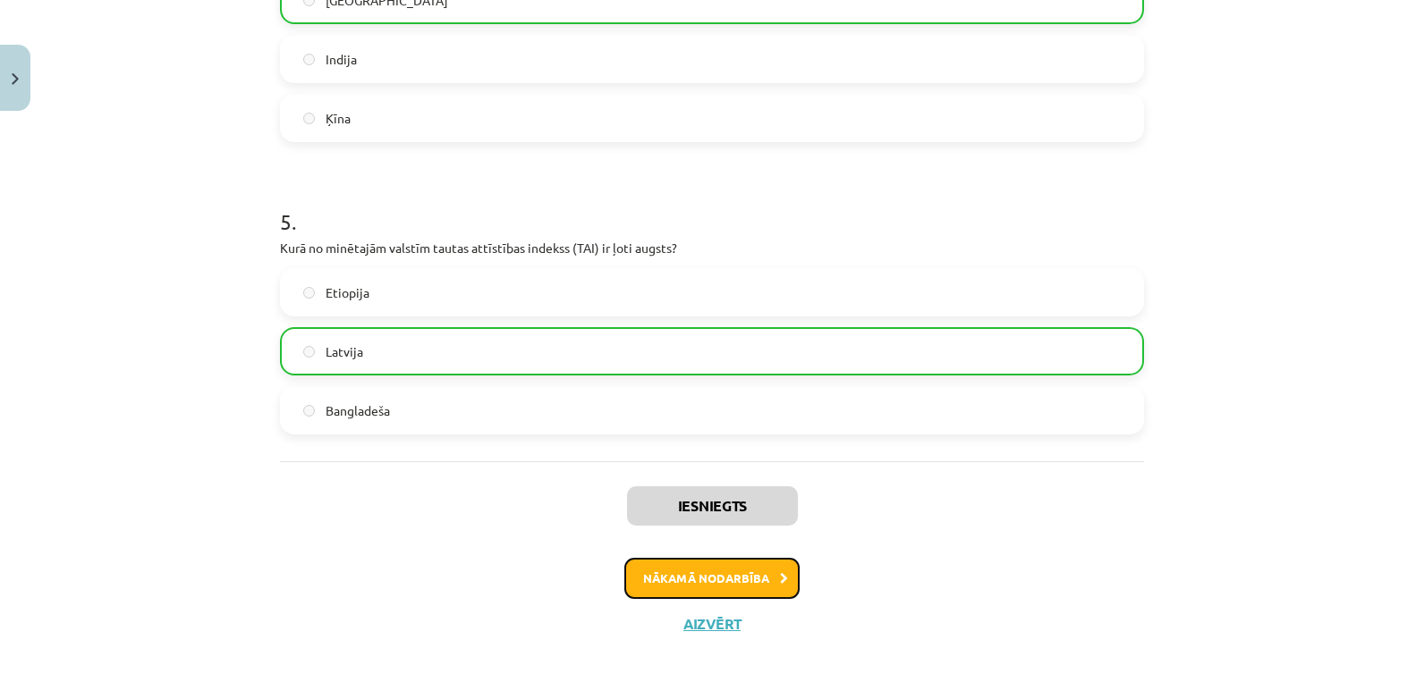
click at [754, 580] on button "Nākamā nodarbība" at bounding box center [711, 578] width 175 height 41
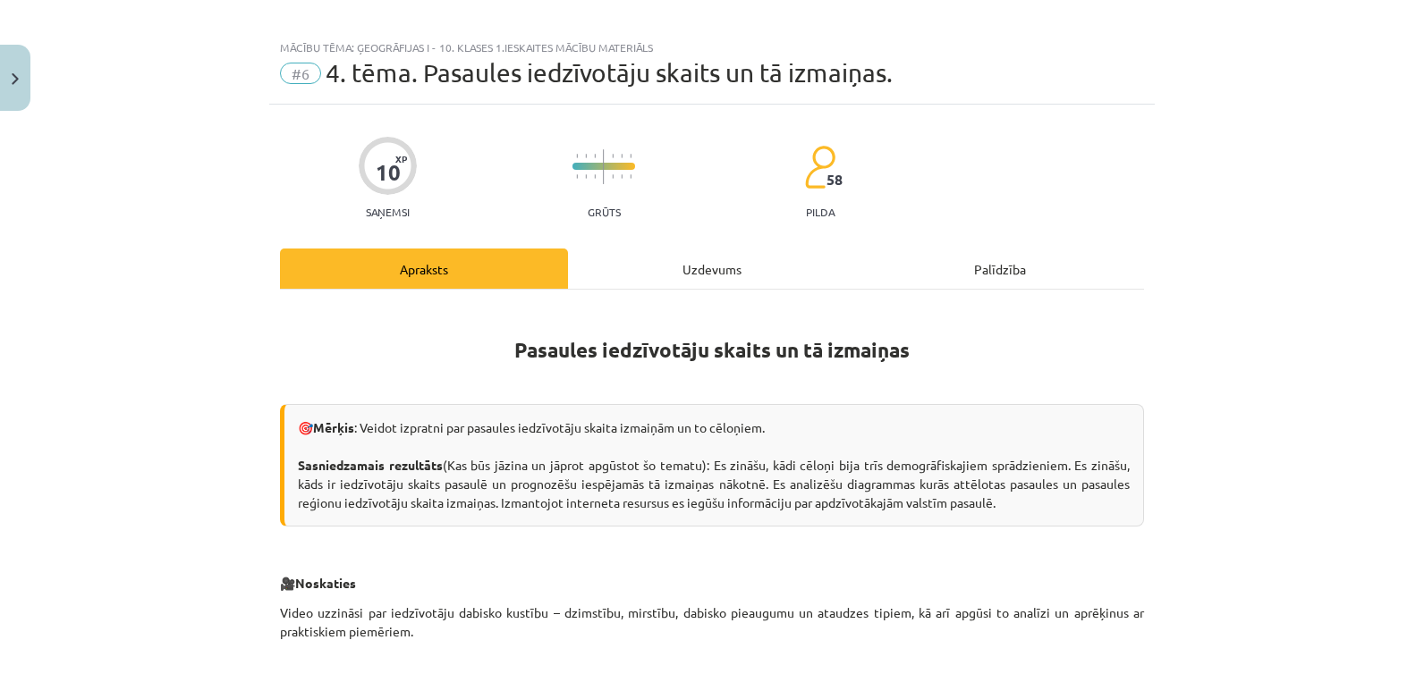
scroll to position [0, 0]
